Goal: Information Seeking & Learning: Check status

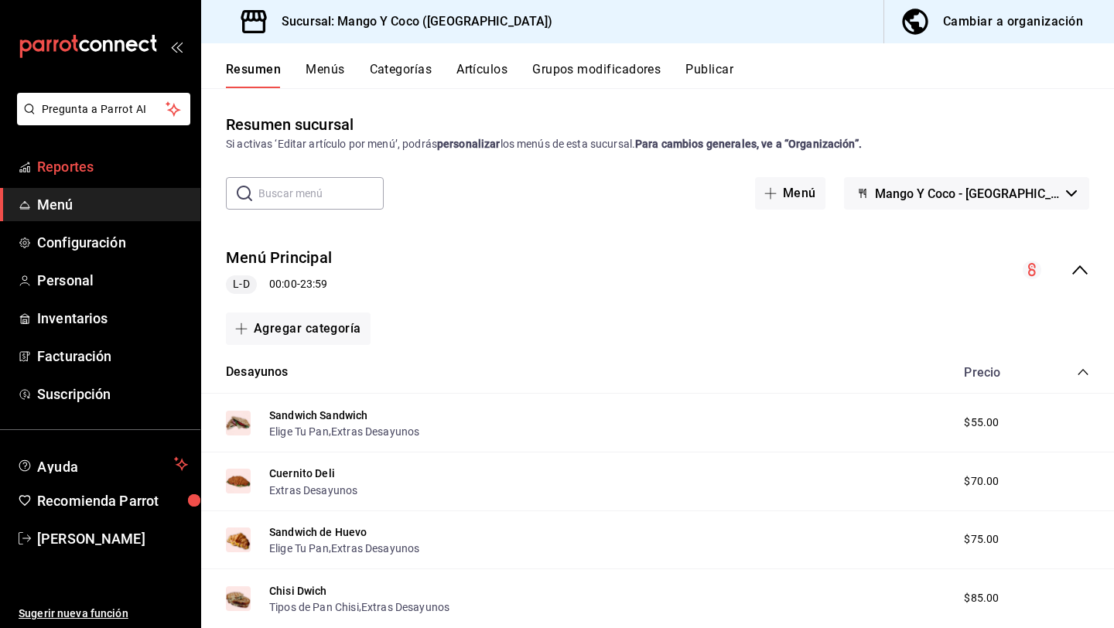
scroll to position [207, 0]
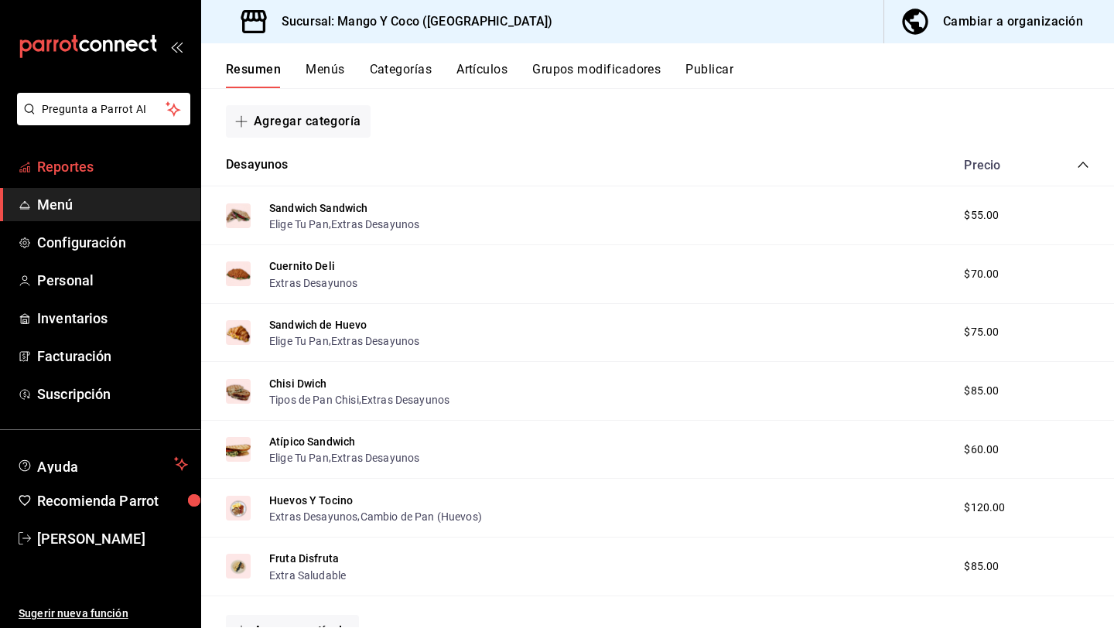
click at [102, 152] on link "Reportes" at bounding box center [100, 166] width 200 height 33
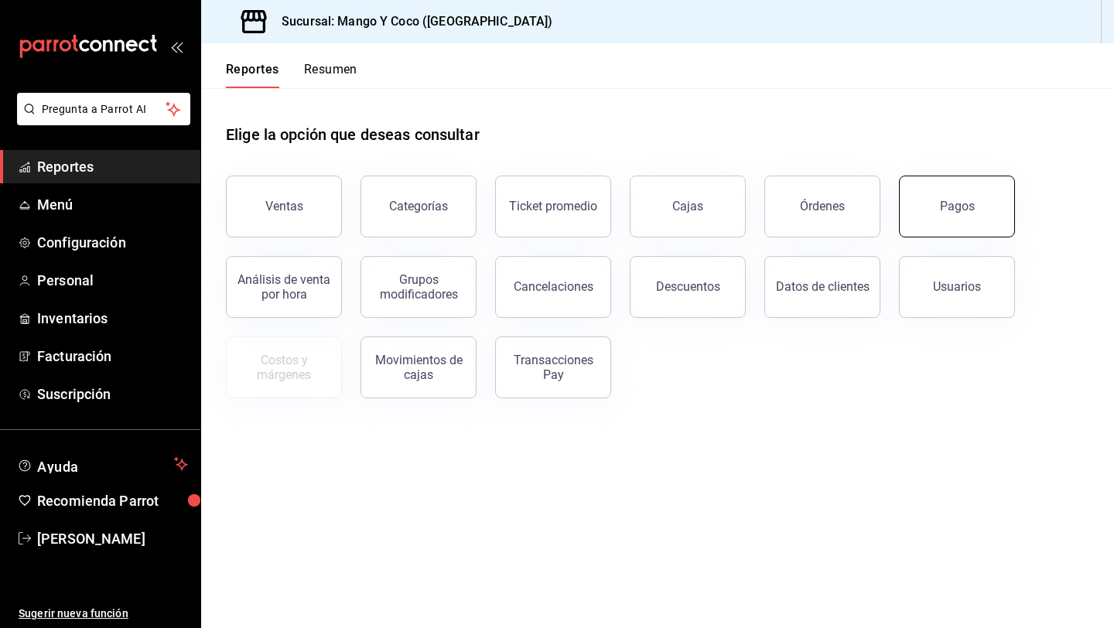
click at [947, 186] on button "Pagos" at bounding box center [957, 207] width 116 height 62
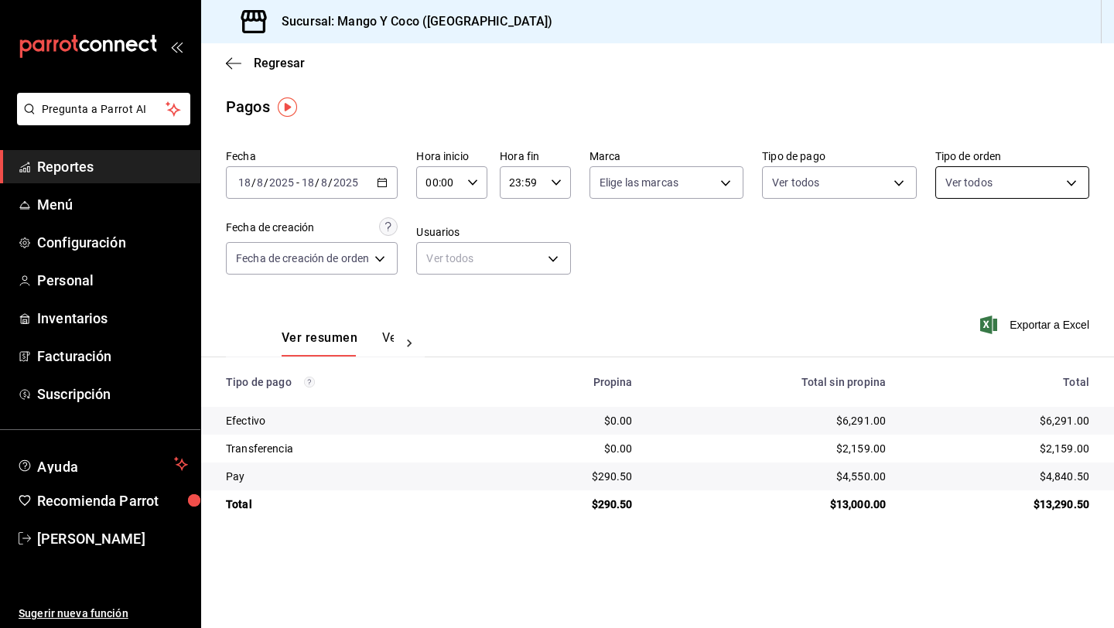
click at [947, 179] on body "Pregunta a Parrot AI Reportes Menú Configuración Personal Inventarios Facturaci…" at bounding box center [557, 314] width 1114 height 628
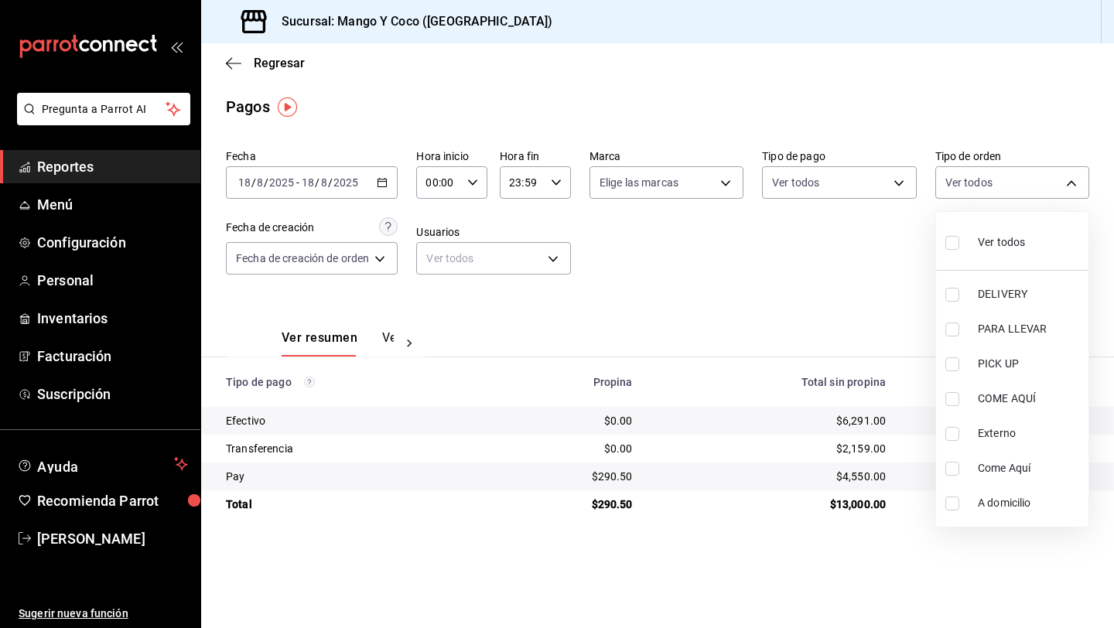
click at [950, 249] on input "checkbox" at bounding box center [952, 243] width 14 height 14
checkbox input "true"
type input "5d557e33-8e3b-4e7a-adf0-e2d1449f445d,e47f4cf5-f69b-47dd-93b4-00143df15fe9,27a36…"
checkbox input "true"
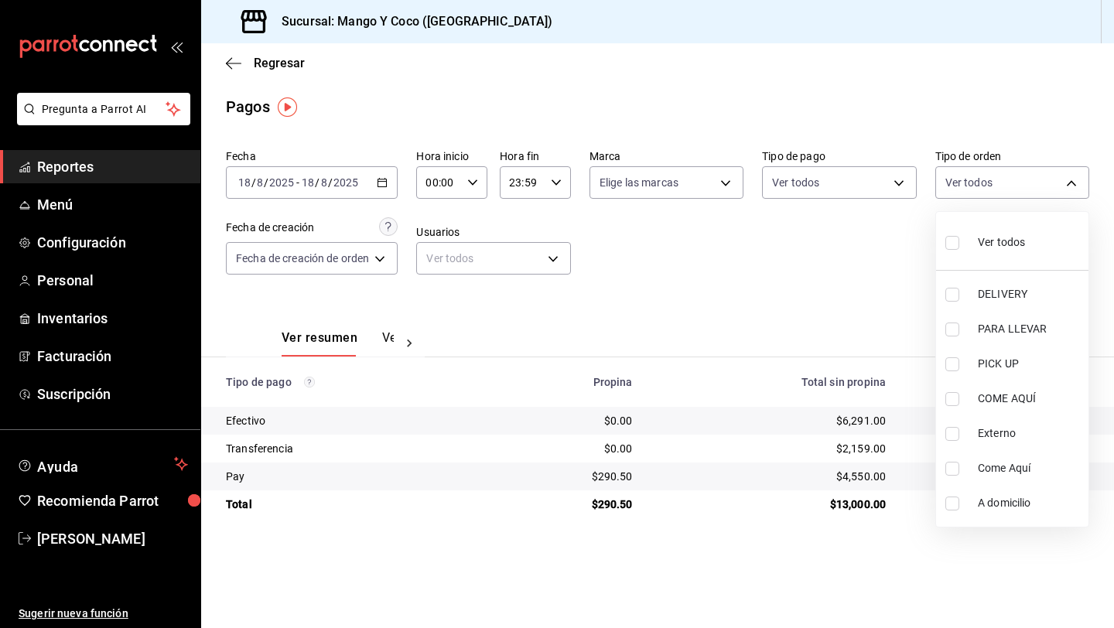
checkbox input "true"
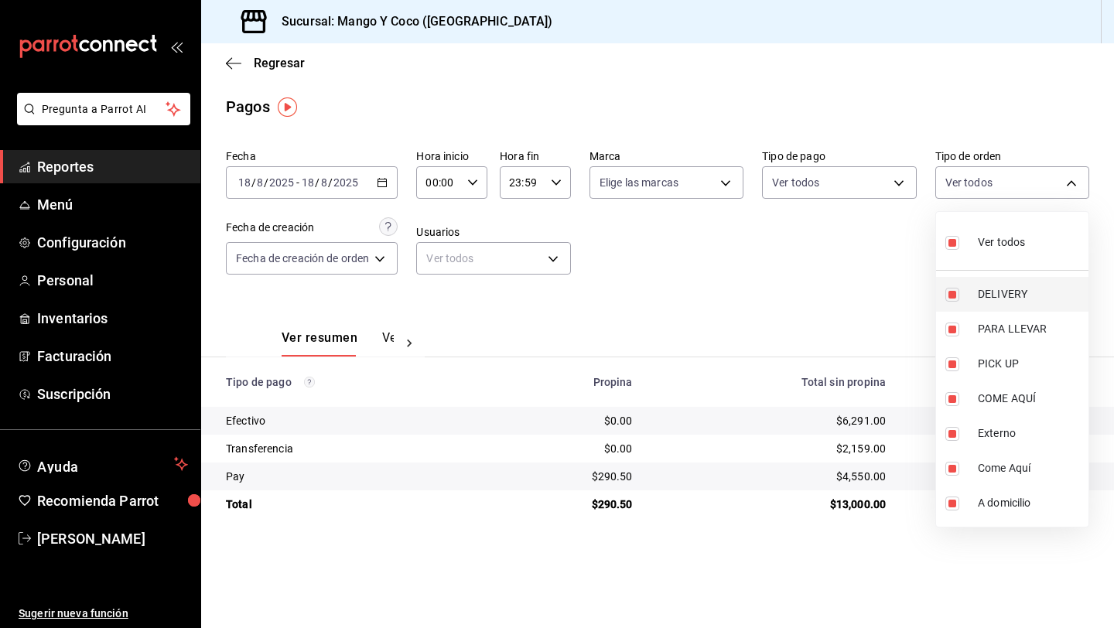
click at [953, 296] on input "checkbox" at bounding box center [952, 295] width 14 height 14
checkbox input "false"
type input "e47f4cf5-f69b-47dd-93b4-00143df15fe9,27a364d8-6312-4869-99a1-f3fb819ac42e,71ca7…"
checkbox input "false"
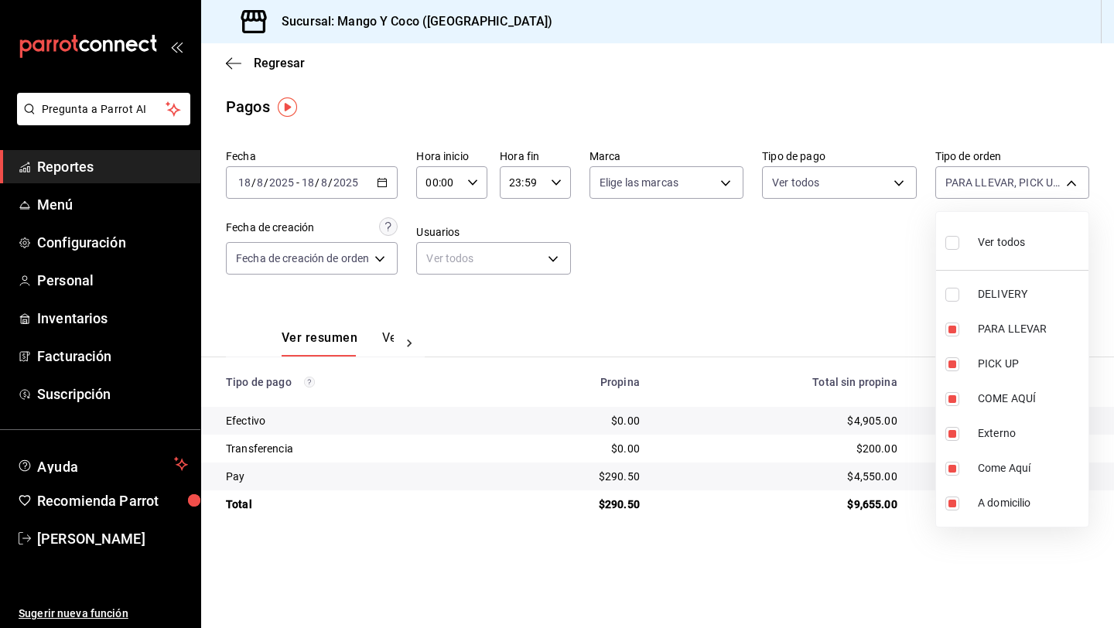
click at [835, 260] on div at bounding box center [557, 314] width 1114 height 628
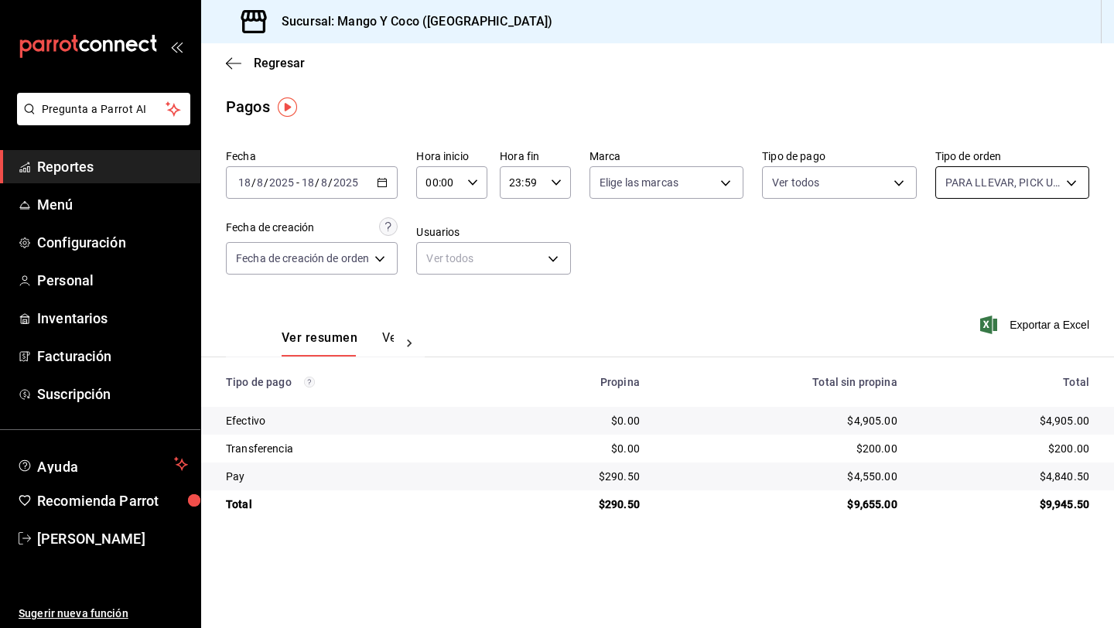
click at [949, 183] on body "Pregunta a Parrot AI Reportes Menú Configuración Personal Inventarios Facturaci…" at bounding box center [557, 314] width 1114 height 628
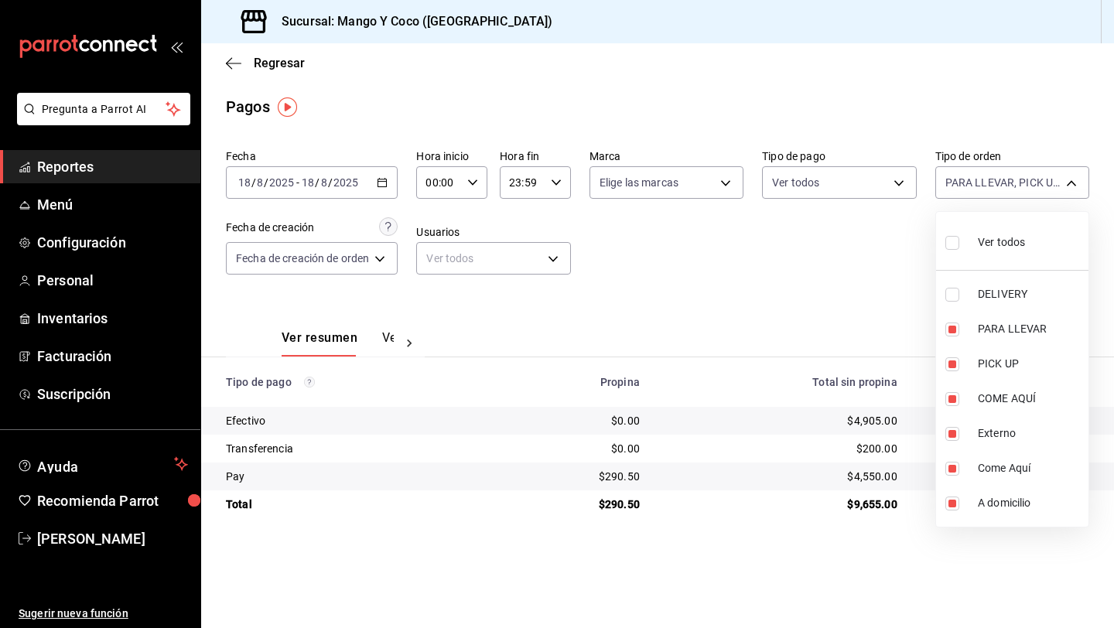
click at [953, 251] on label at bounding box center [955, 242] width 20 height 22
click at [953, 250] on input "checkbox" at bounding box center [952, 243] width 14 height 14
checkbox input "false"
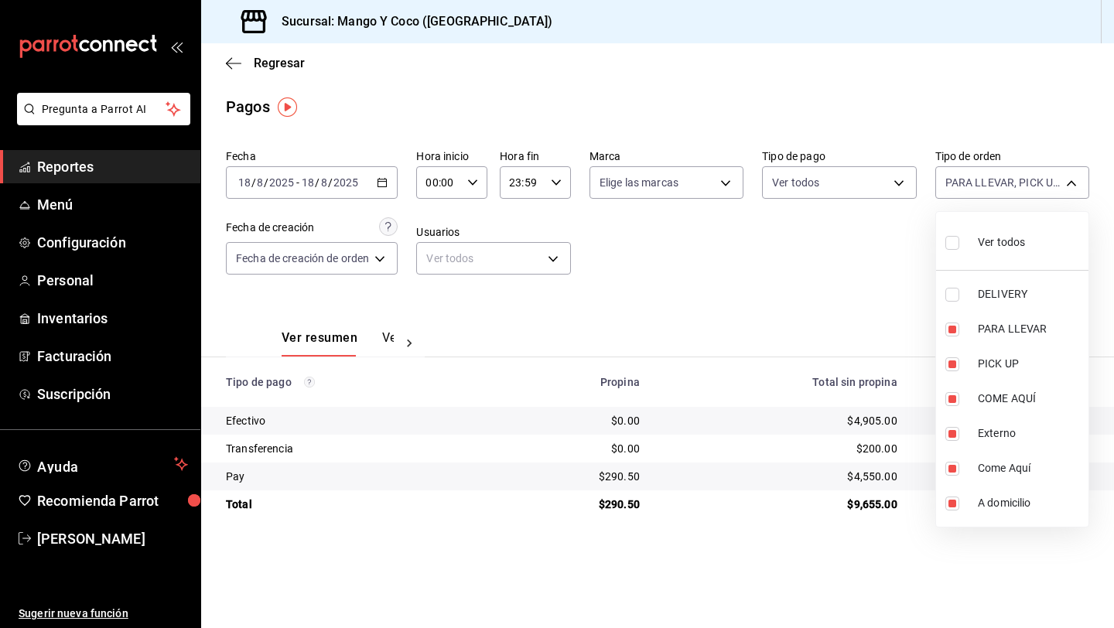
checkbox input "false"
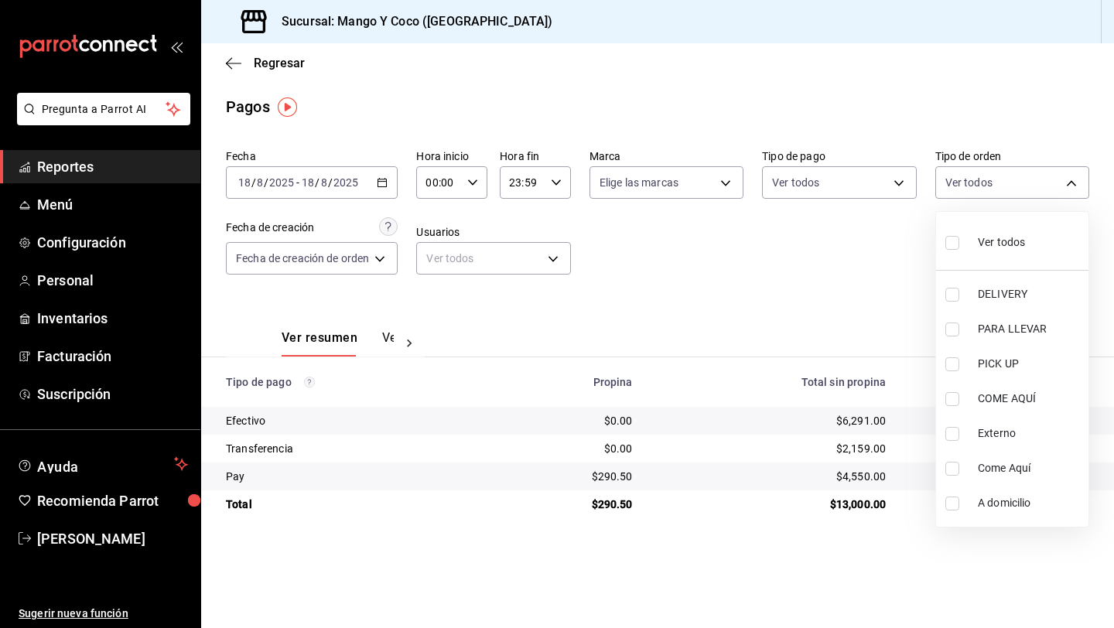
click at [954, 288] on input "checkbox" at bounding box center [952, 295] width 14 height 14
checkbox input "true"
type input "5d557e33-8e3b-4e7a-adf0-e2d1449f445d"
click at [826, 271] on div at bounding box center [557, 314] width 1114 height 628
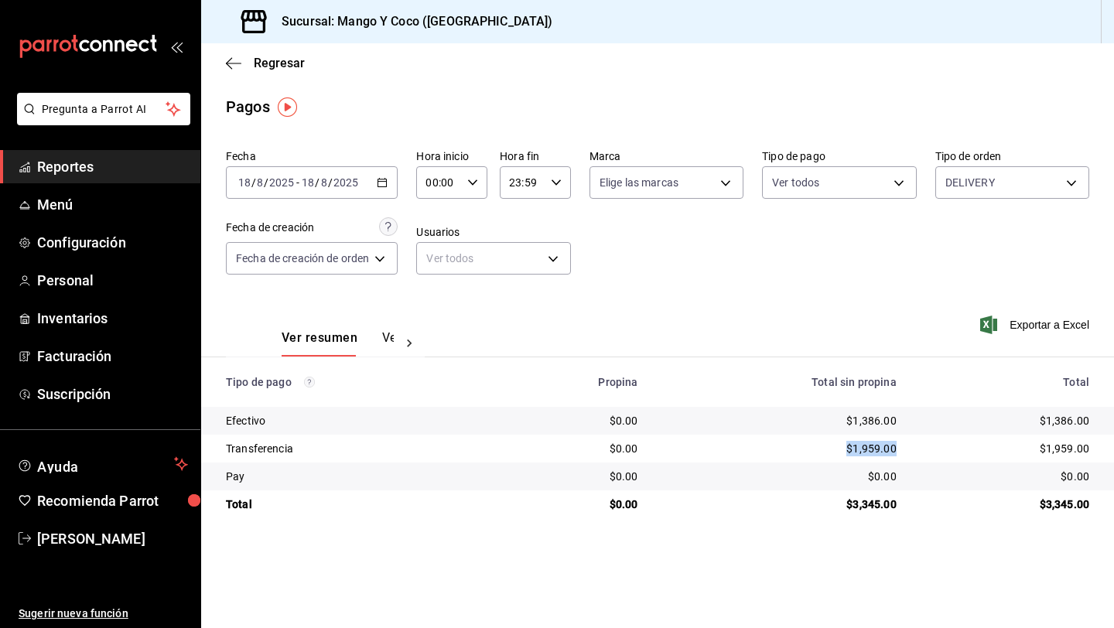
drag, startPoint x: 895, startPoint y: 448, endPoint x: 813, endPoint y: 449, distance: 82.7
click at [813, 449] on td "$1,959.00" at bounding box center [779, 449] width 258 height 28
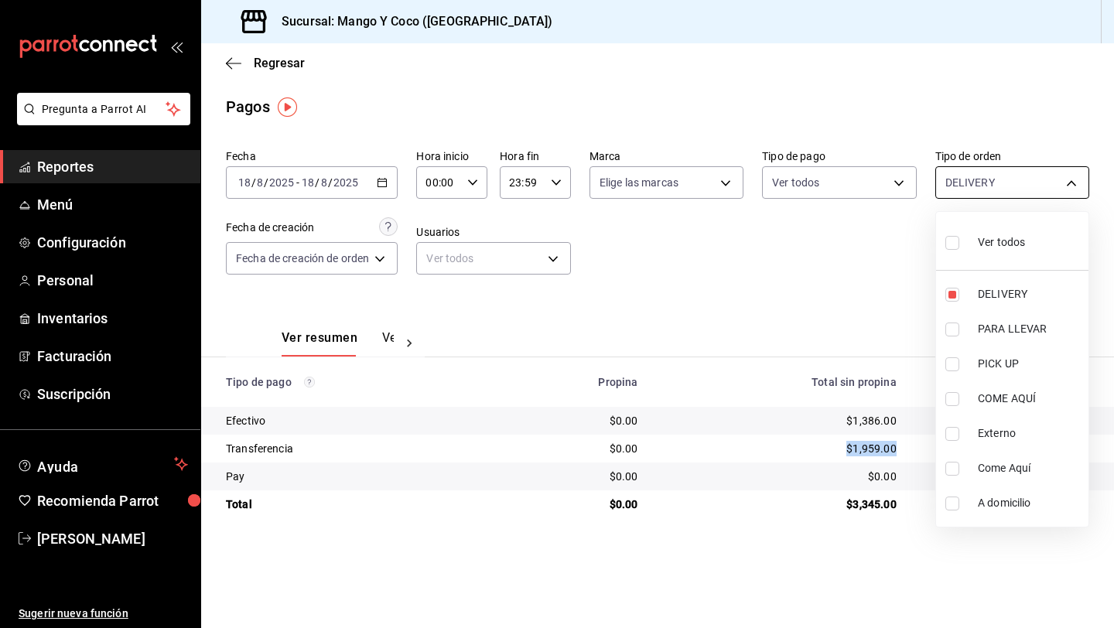
click at [948, 182] on body "Pregunta a Parrot AI Reportes Menú Configuración Personal Inventarios Facturaci…" at bounding box center [557, 314] width 1114 height 628
click at [950, 247] on input "checkbox" at bounding box center [952, 243] width 14 height 14
checkbox input "true"
type input "5d557e33-8e3b-4e7a-adf0-e2d1449f445d,e47f4cf5-f69b-47dd-93b4-00143df15fe9,27a36…"
checkbox input "true"
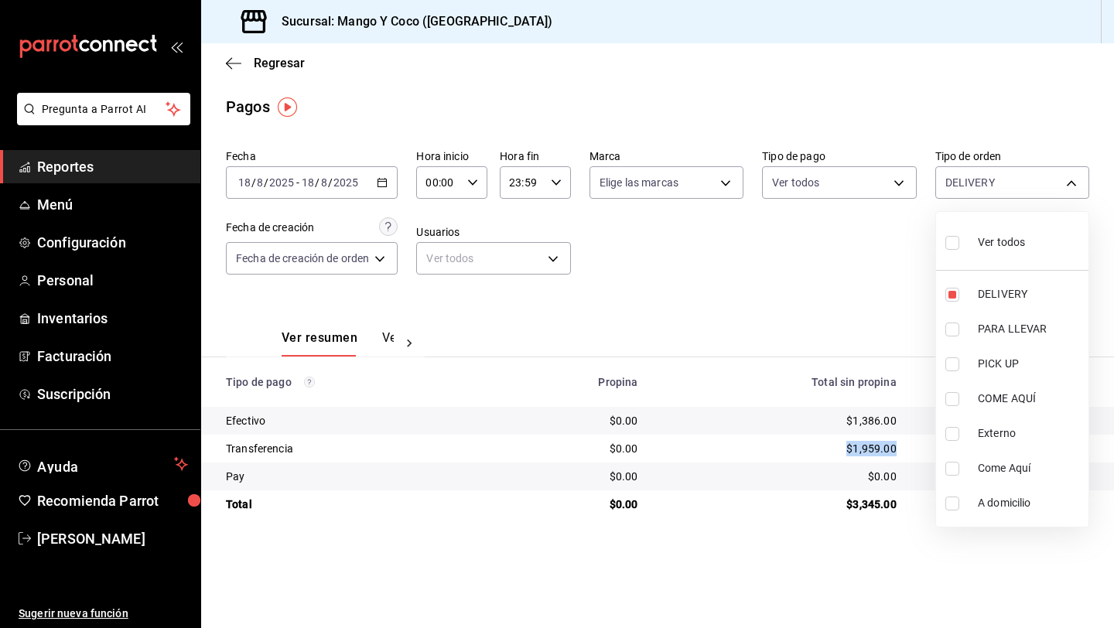
checkbox input "true"
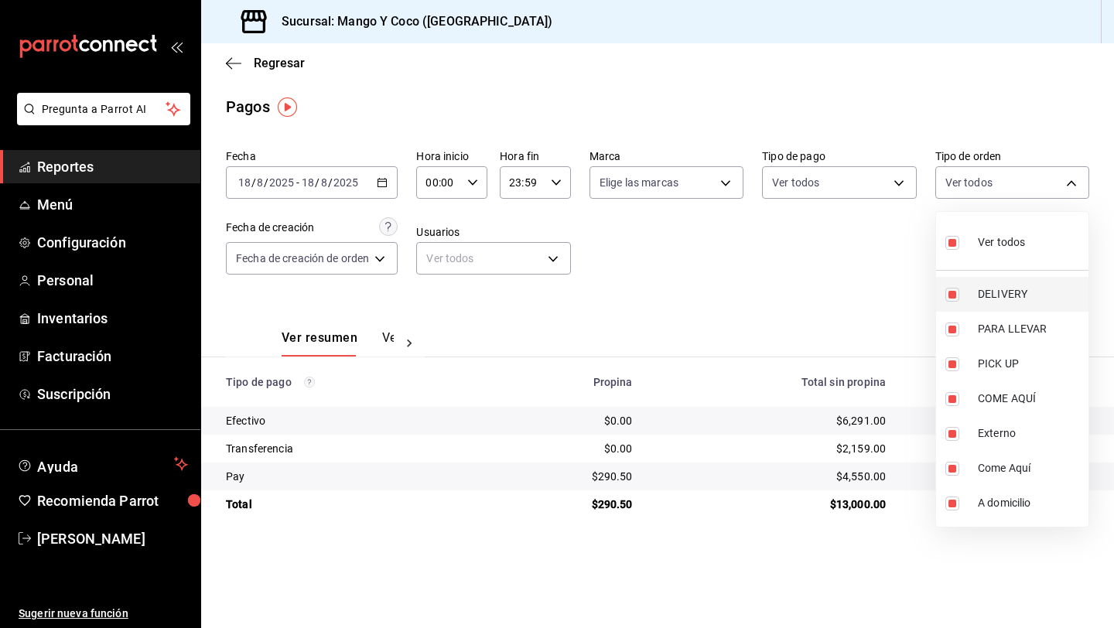
click at [952, 299] on input "checkbox" at bounding box center [952, 295] width 14 height 14
checkbox input "false"
type input "e47f4cf5-f69b-47dd-93b4-00143df15fe9,27a364d8-6312-4869-99a1-f3fb819ac42e,71ca7…"
checkbox input "false"
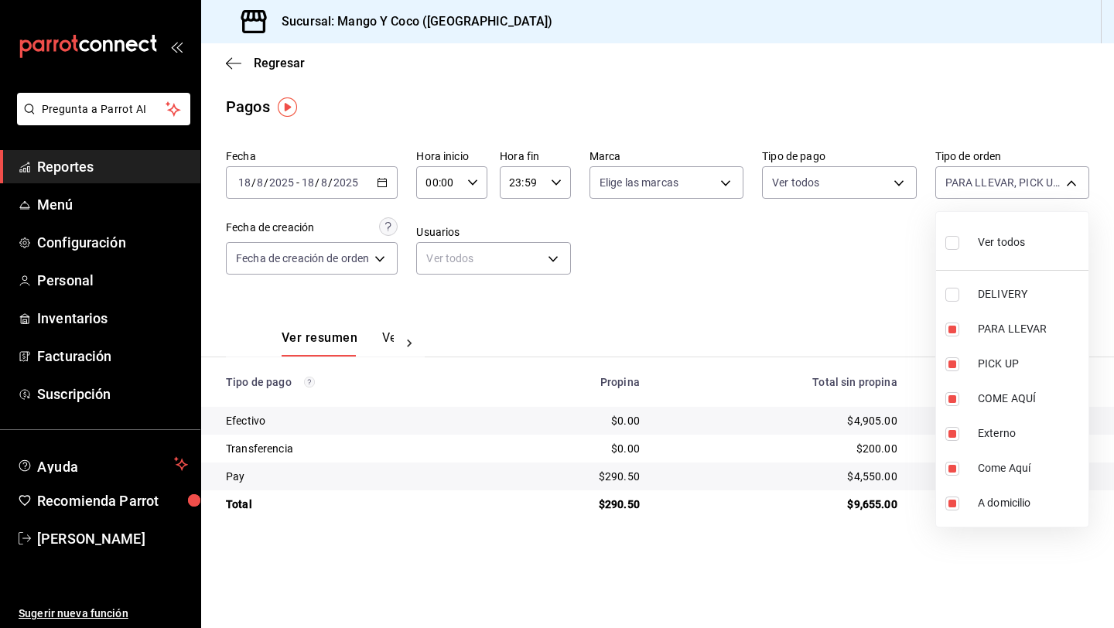
click at [833, 292] on div at bounding box center [557, 314] width 1114 height 628
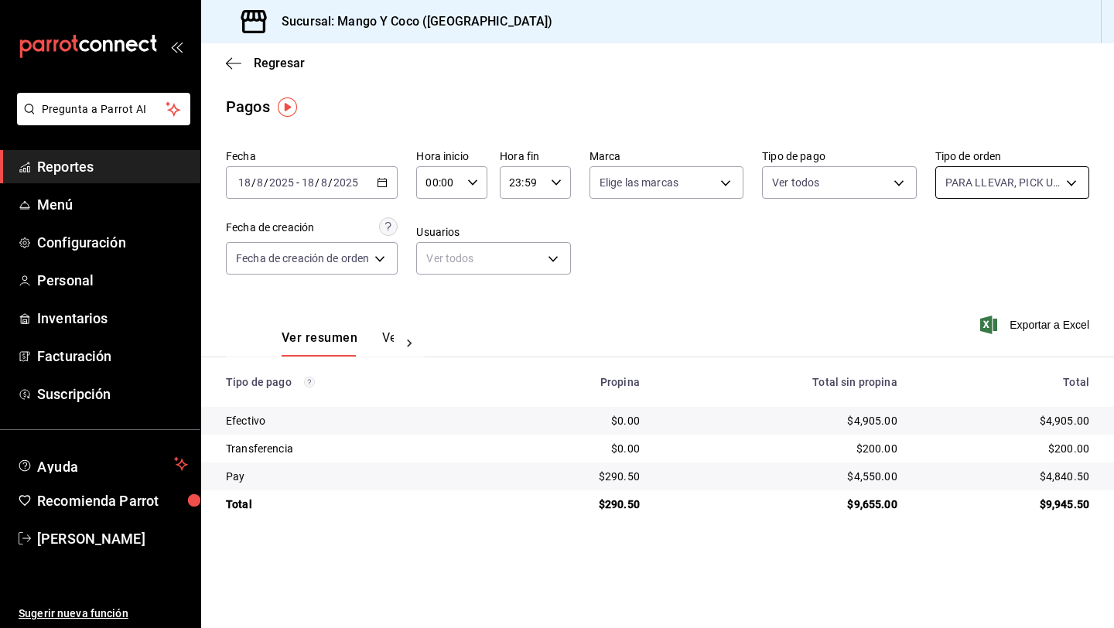
click at [952, 182] on body "Pregunta a Parrot AI Reportes Menú Configuración Personal Inventarios Facturaci…" at bounding box center [557, 314] width 1114 height 628
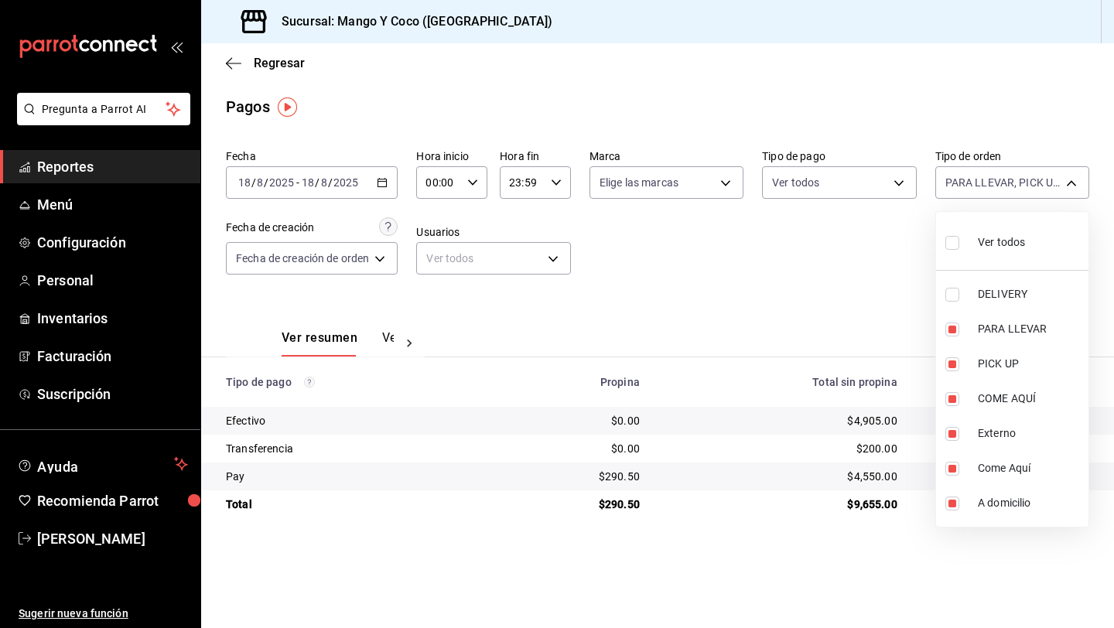
click at [955, 238] on input "checkbox" at bounding box center [952, 243] width 14 height 14
checkbox input "true"
type input "5d557e33-8e3b-4e7a-adf0-e2d1449f445d,e47f4cf5-f69b-47dd-93b4-00143df15fe9,27a36…"
checkbox input "true"
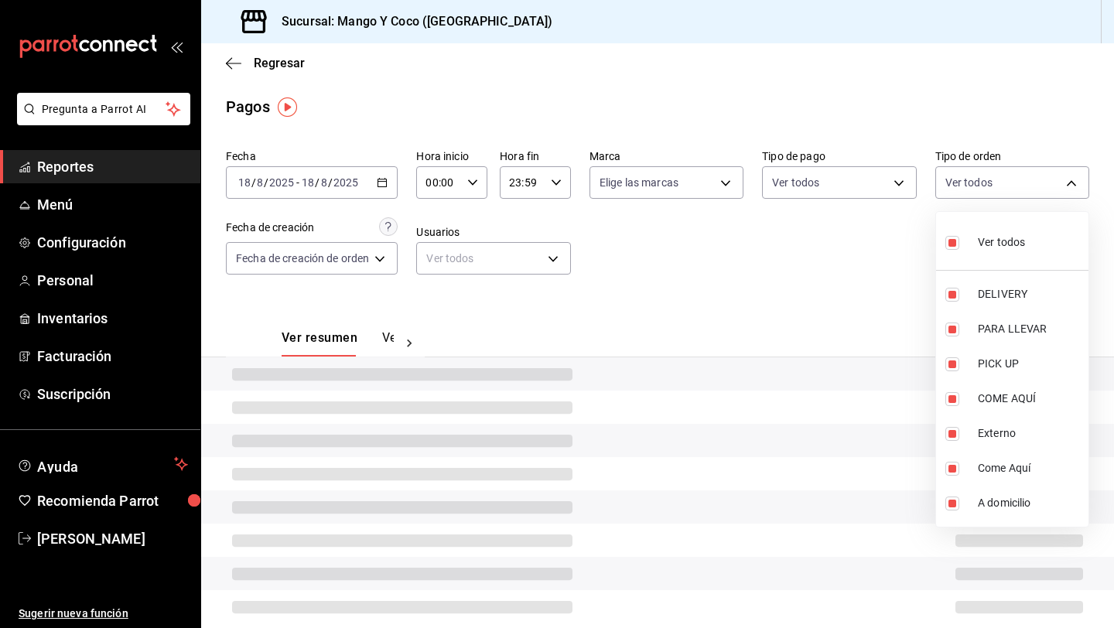
click at [953, 247] on input "checkbox" at bounding box center [952, 243] width 14 height 14
checkbox input "false"
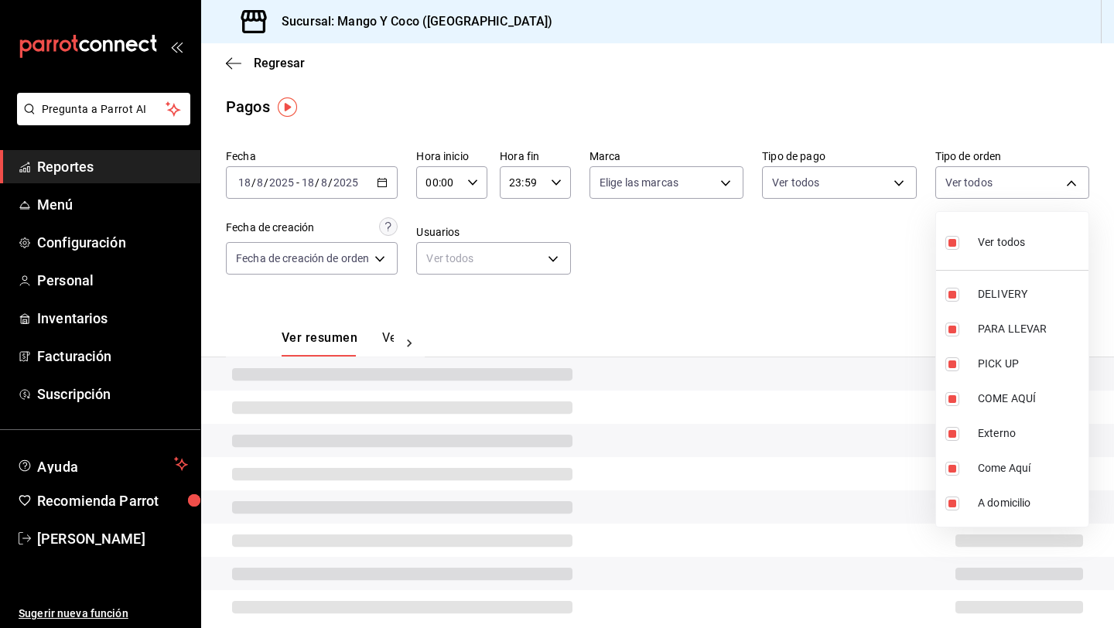
checkbox input "false"
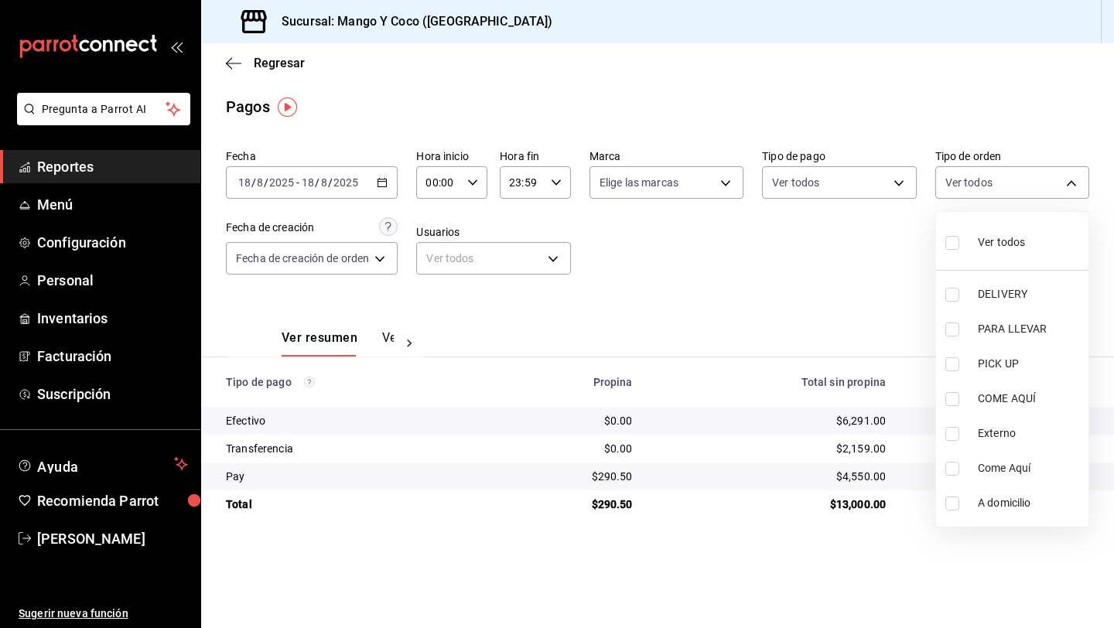
click at [950, 299] on input "checkbox" at bounding box center [952, 295] width 14 height 14
checkbox input "true"
type input "5d557e33-8e3b-4e7a-adf0-e2d1449f445d"
click at [832, 291] on div at bounding box center [557, 314] width 1114 height 628
